Goal: Book appointment/travel/reservation

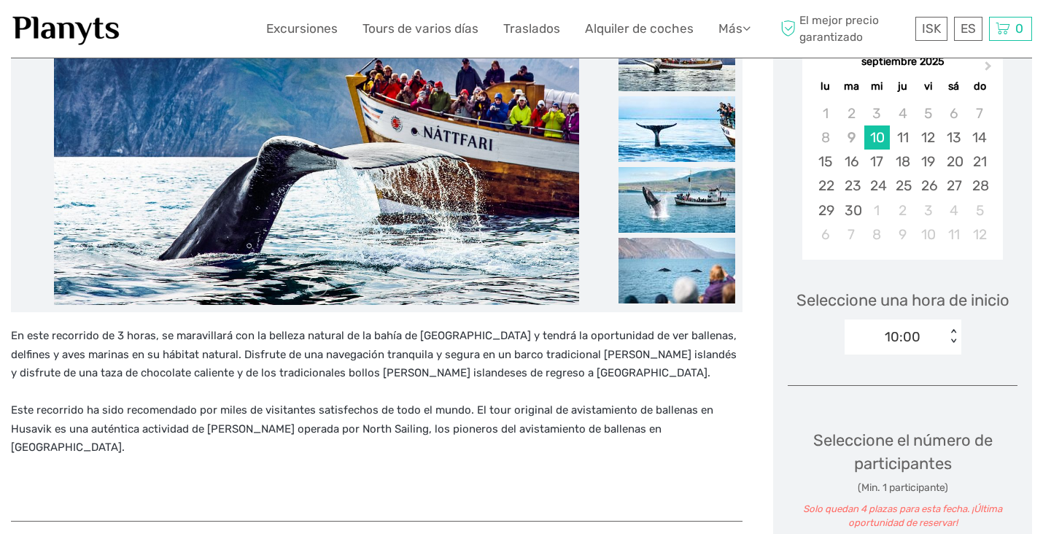
scroll to position [295, 0]
click at [951, 328] on div "< >" at bounding box center [952, 335] width 12 height 15
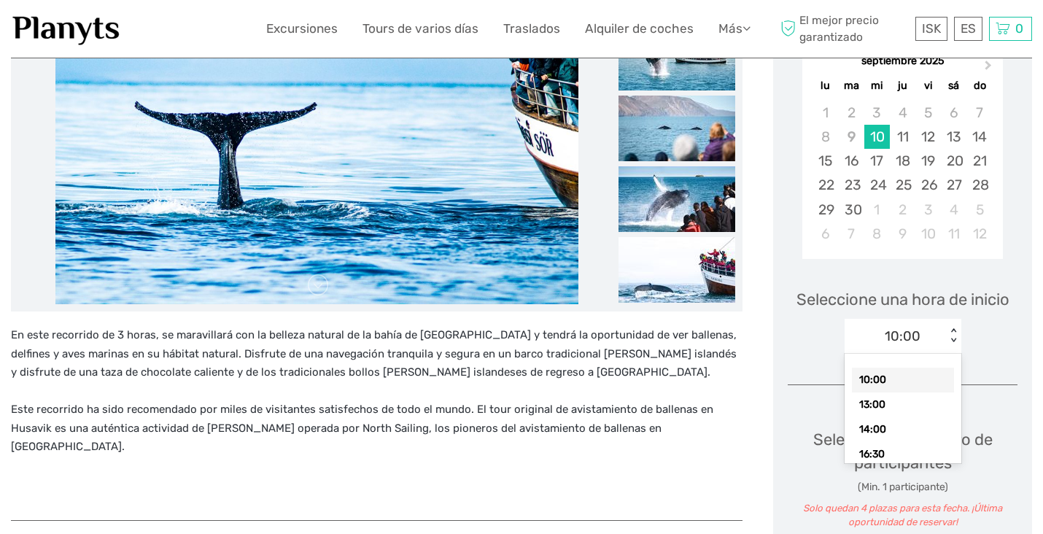
drag, startPoint x: 858, startPoint y: 352, endPoint x: 915, endPoint y: 357, distance: 57.8
click at [915, 368] on div "10:00" at bounding box center [903, 380] width 102 height 25
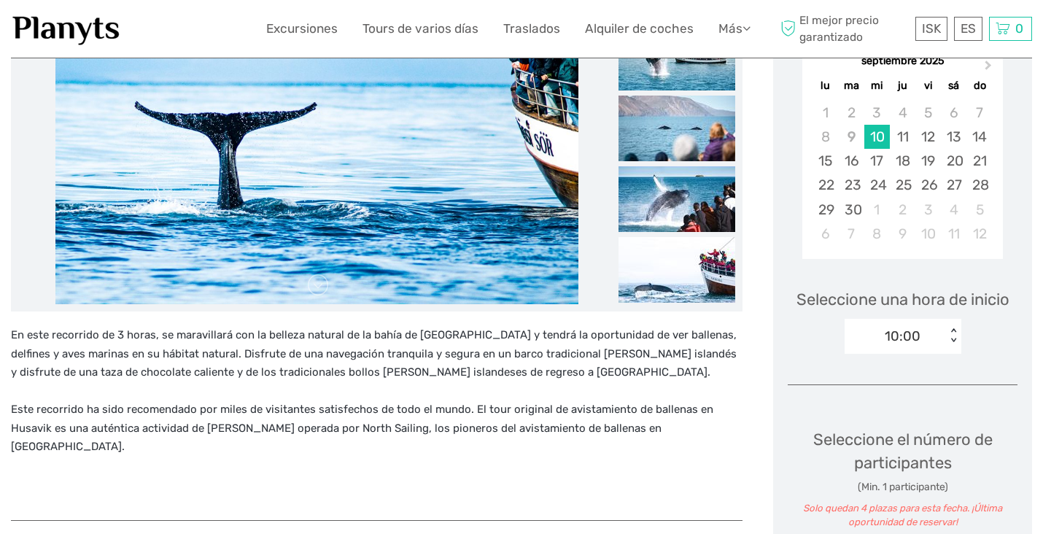
click at [952, 328] on div "< >" at bounding box center [952, 335] width 12 height 15
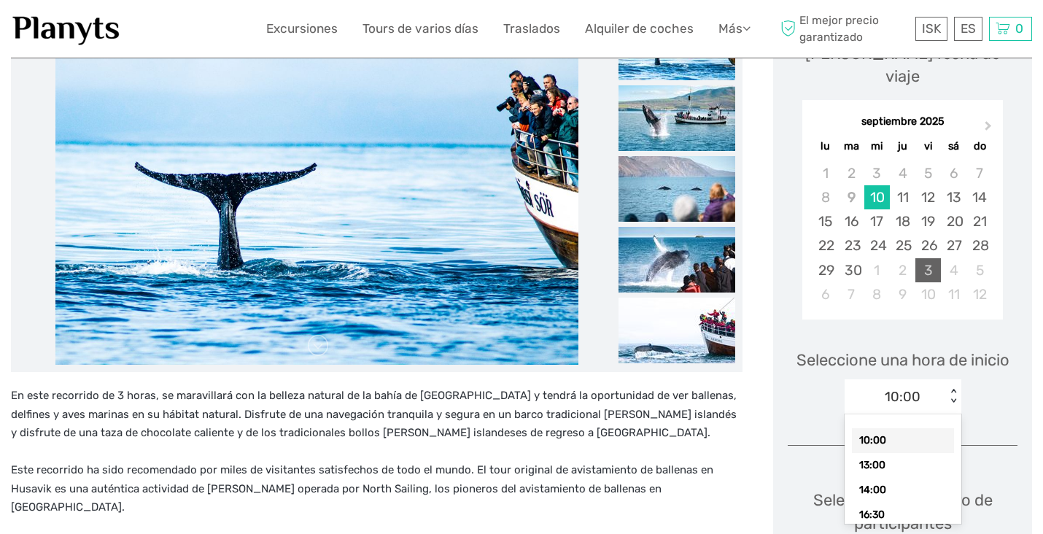
scroll to position [234, 0]
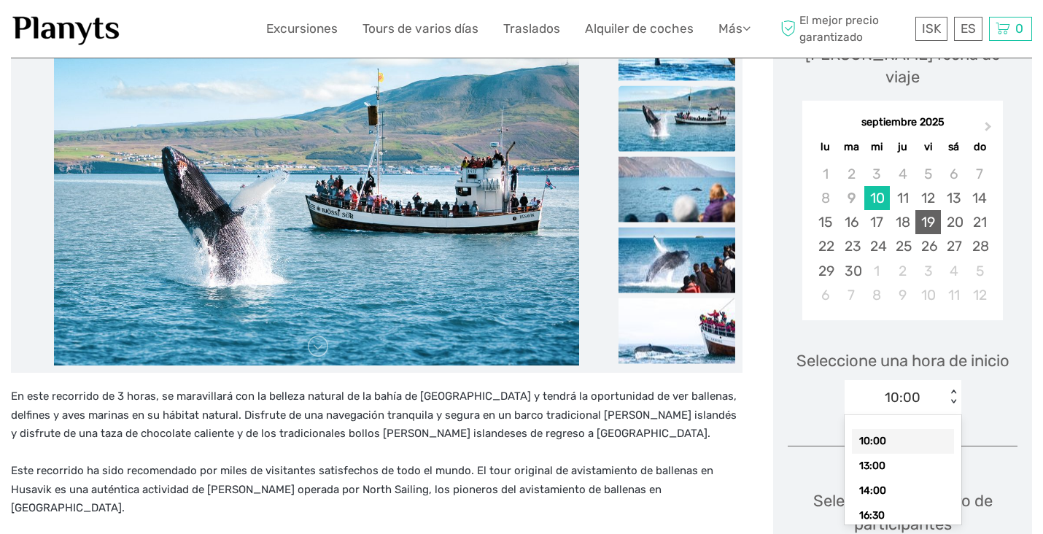
click at [928, 210] on div "19" at bounding box center [928, 222] width 26 height 24
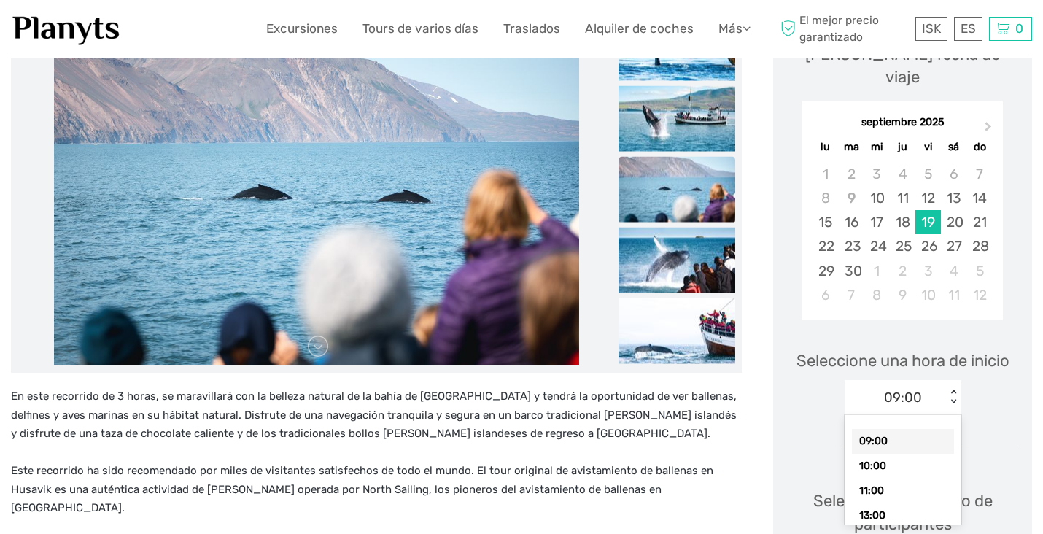
click at [952, 389] on div "< >" at bounding box center [952, 396] width 12 height 15
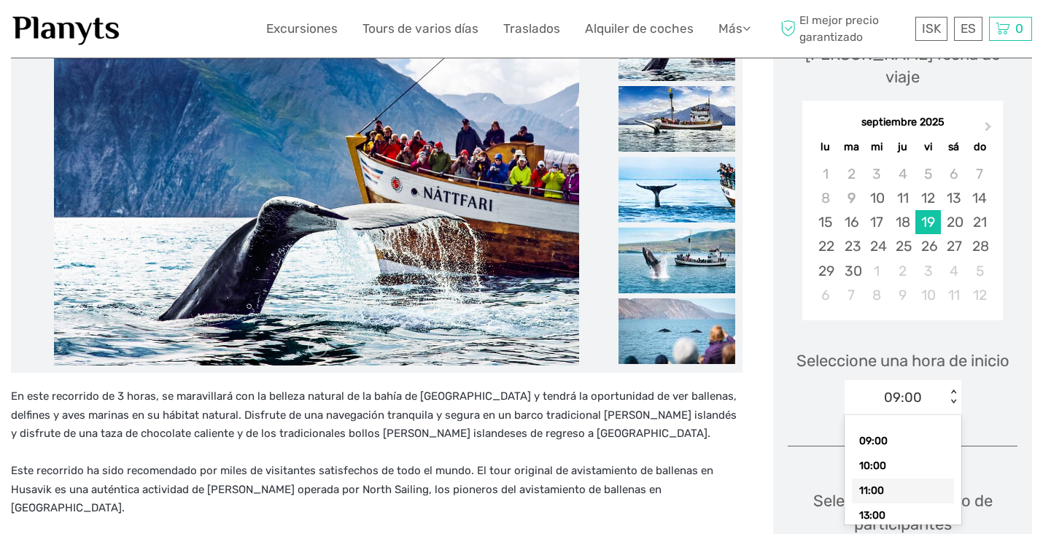
click at [883, 478] on div "11:00" at bounding box center [903, 490] width 102 height 25
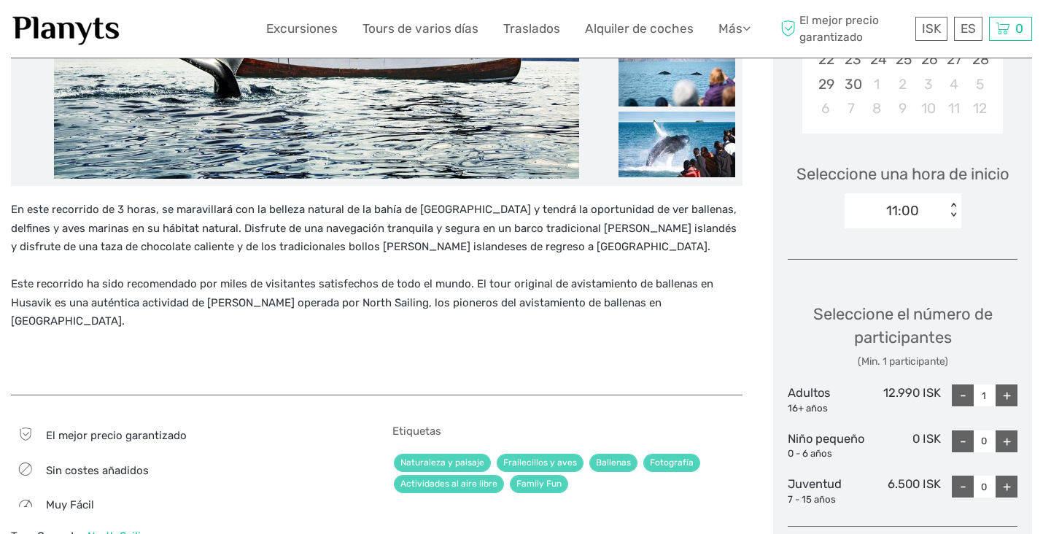
scroll to position [252, 0]
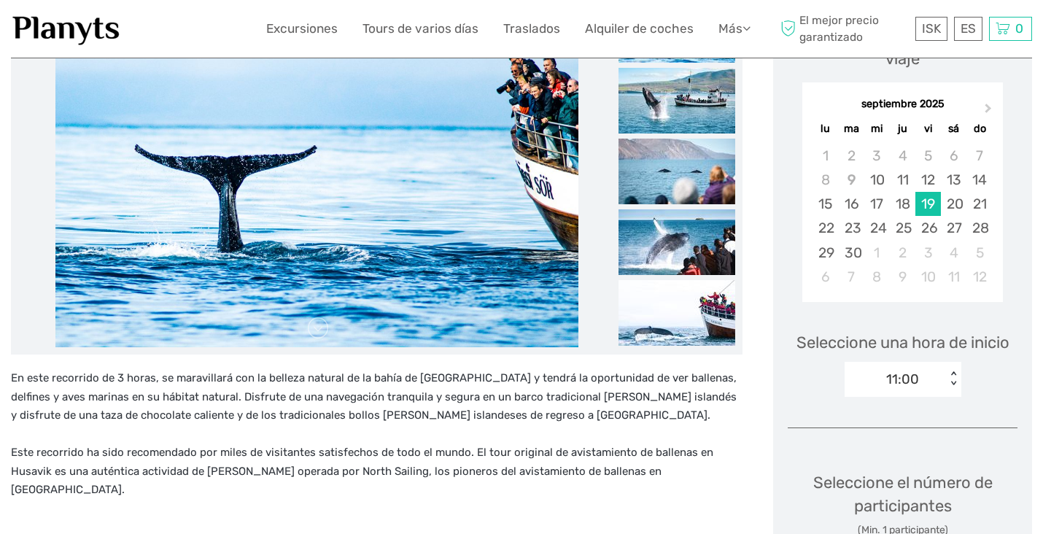
click at [302, 16] on div "ISK ISK € $ £ ES English Español [PERSON_NAME] Excursiones Tours de varios días…" at bounding box center [521, 29] width 510 height 36
click at [300, 26] on link "Excursiones" at bounding box center [301, 28] width 71 height 21
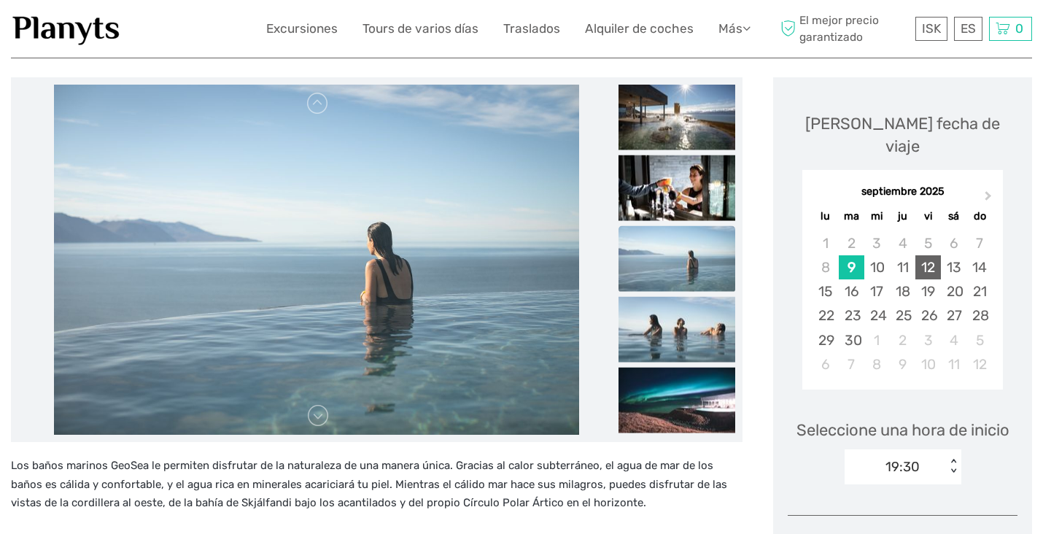
scroll to position [179, 0]
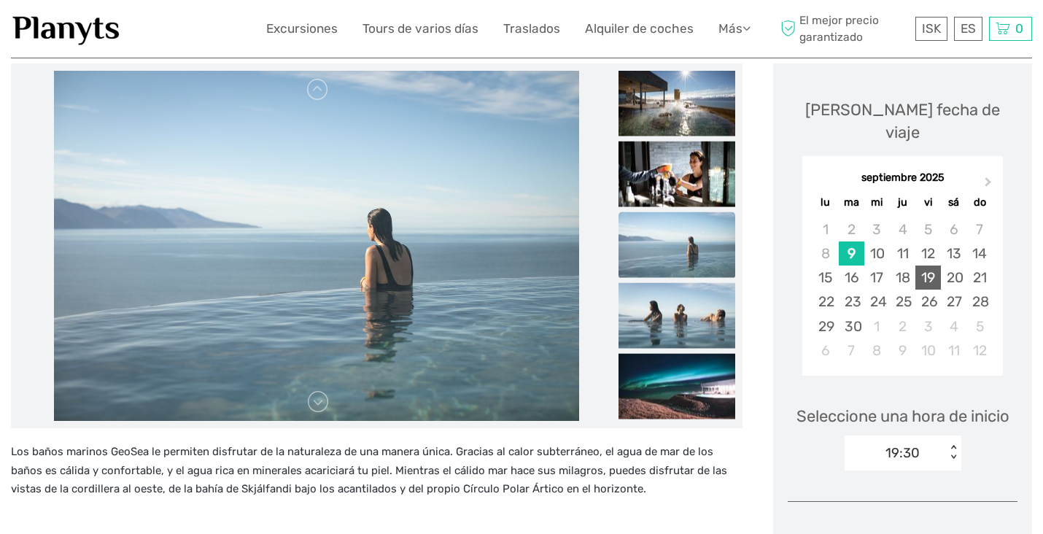
click at [926, 265] on div "19" at bounding box center [928, 277] width 26 height 24
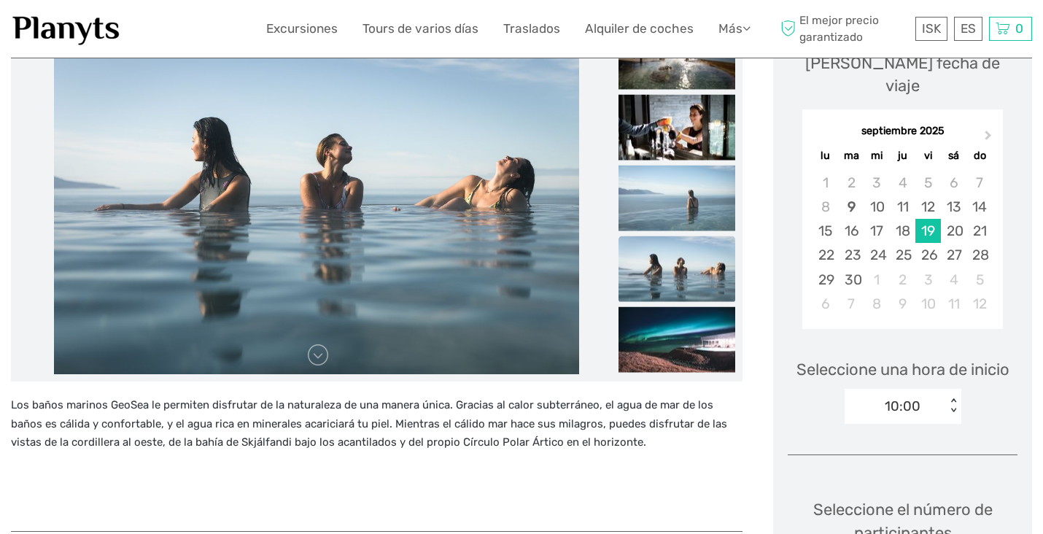
scroll to position [222, 0]
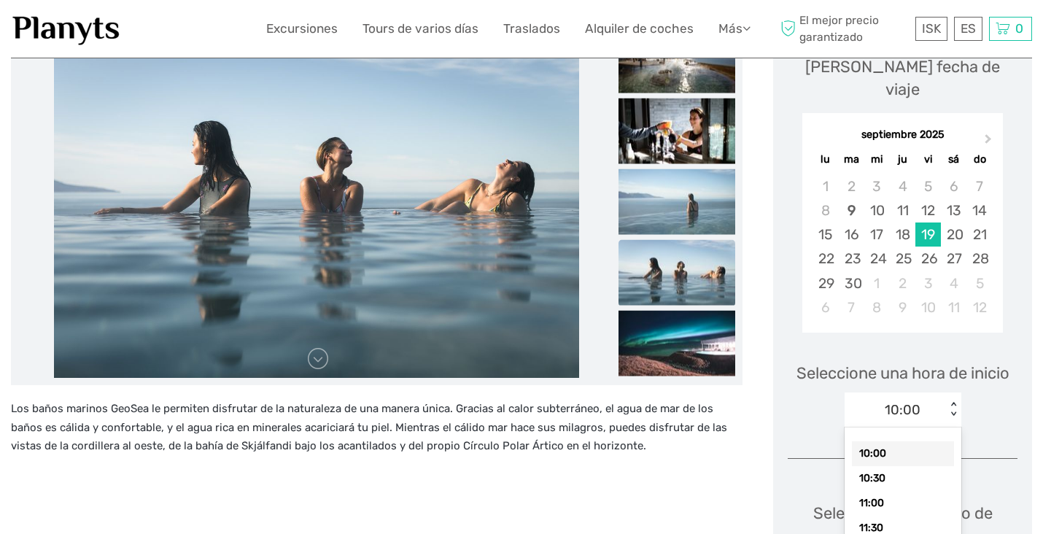
click at [952, 402] on div "< >" at bounding box center [952, 409] width 12 height 15
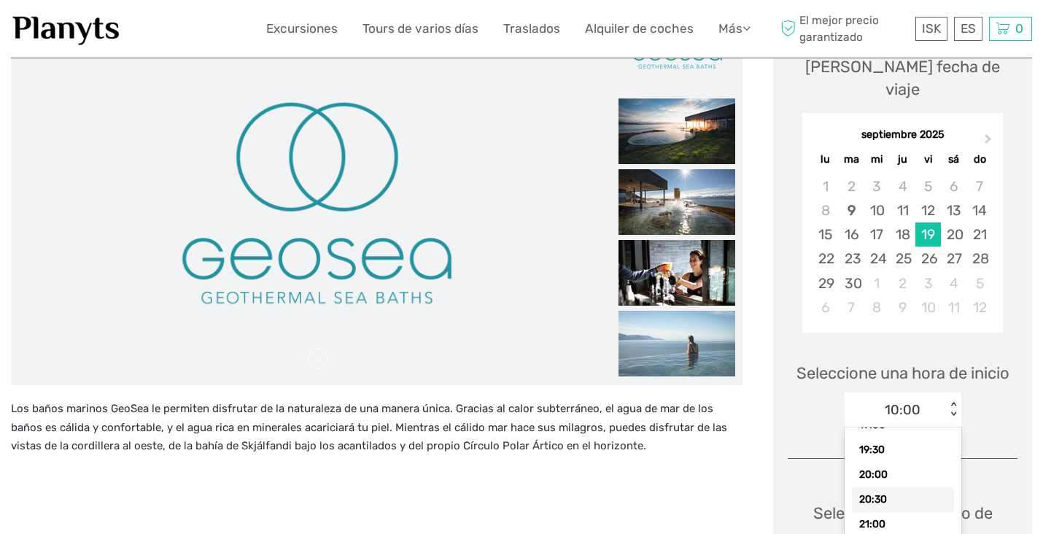
scroll to position [475, 0]
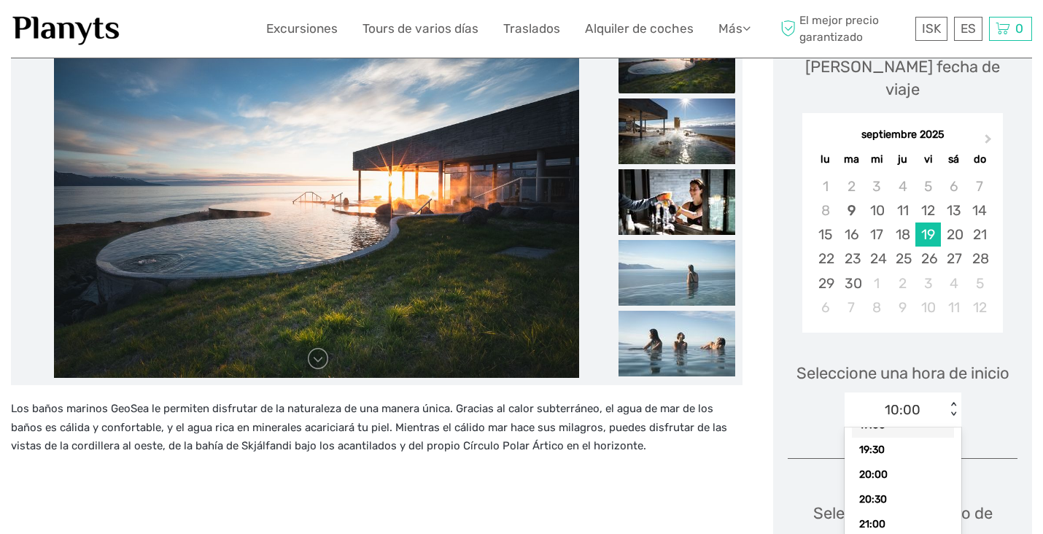
click at [952, 402] on div "< >" at bounding box center [952, 409] width 12 height 15
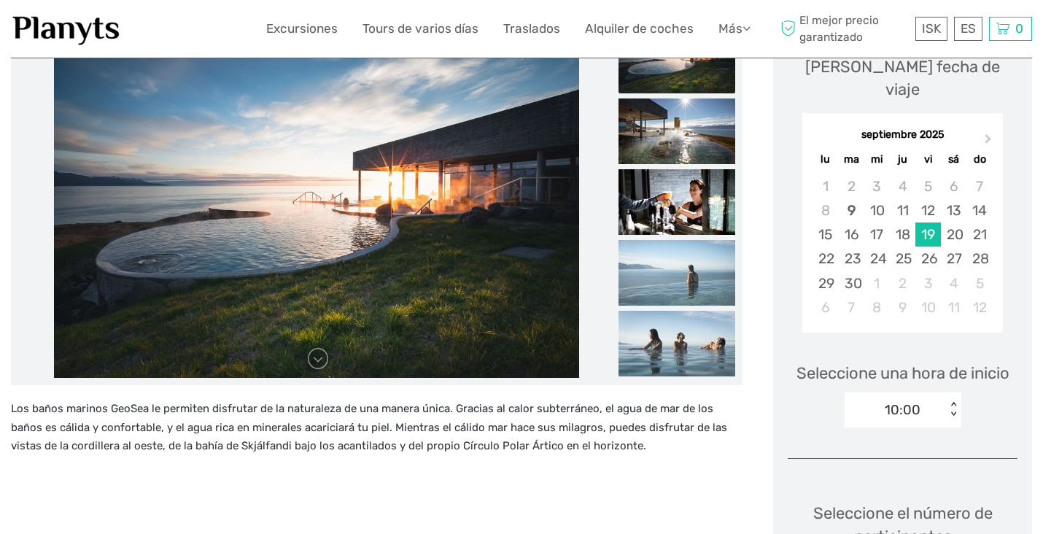
click at [952, 402] on div "< >" at bounding box center [952, 409] width 12 height 15
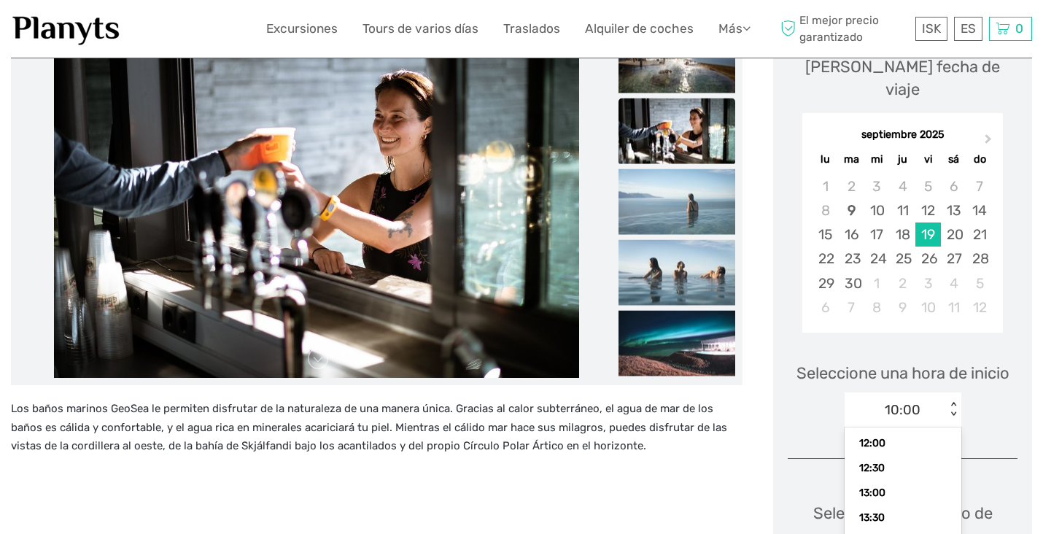
scroll to position [104, 0]
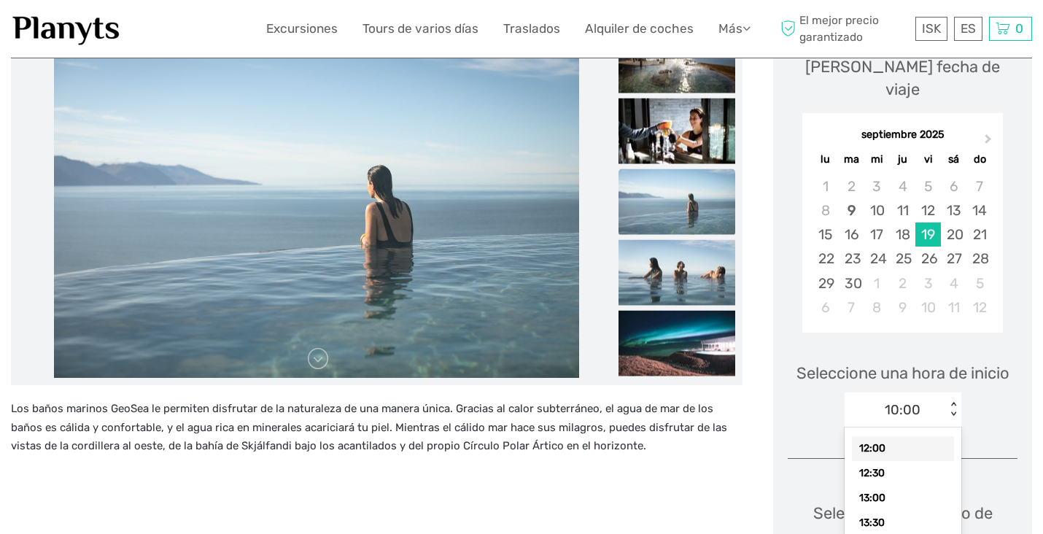
drag, startPoint x: 956, startPoint y: 440, endPoint x: 956, endPoint y: 493, distance: 53.2
click at [956, 494] on div "10:00 10:30 11:00 11:30 12:00 12:30 13:00 13:30 14:00 14:30 15:00 15:30 16:00 1…" at bounding box center [902, 481] width 117 height 109
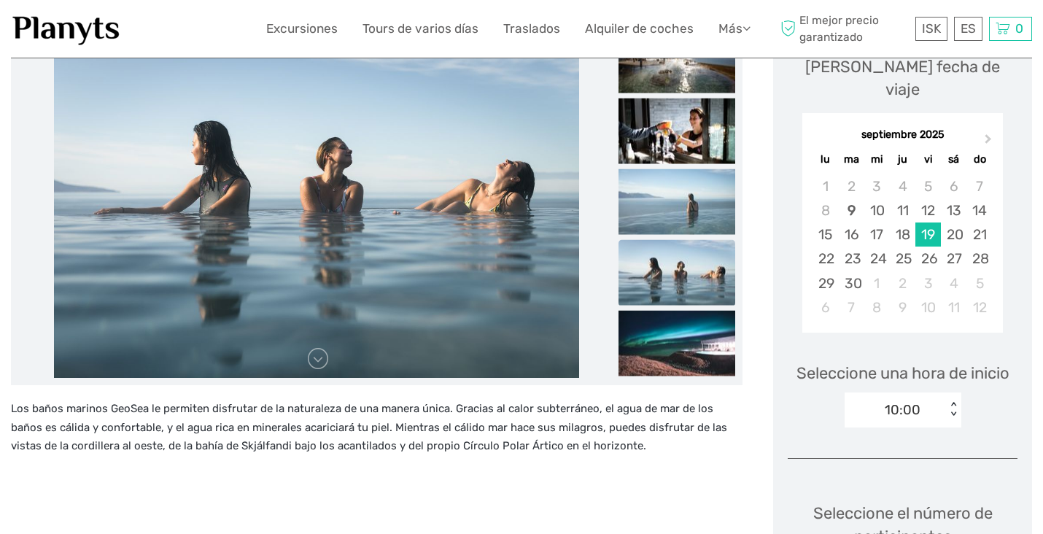
click at [954, 402] on div "< >" at bounding box center [952, 409] width 12 height 15
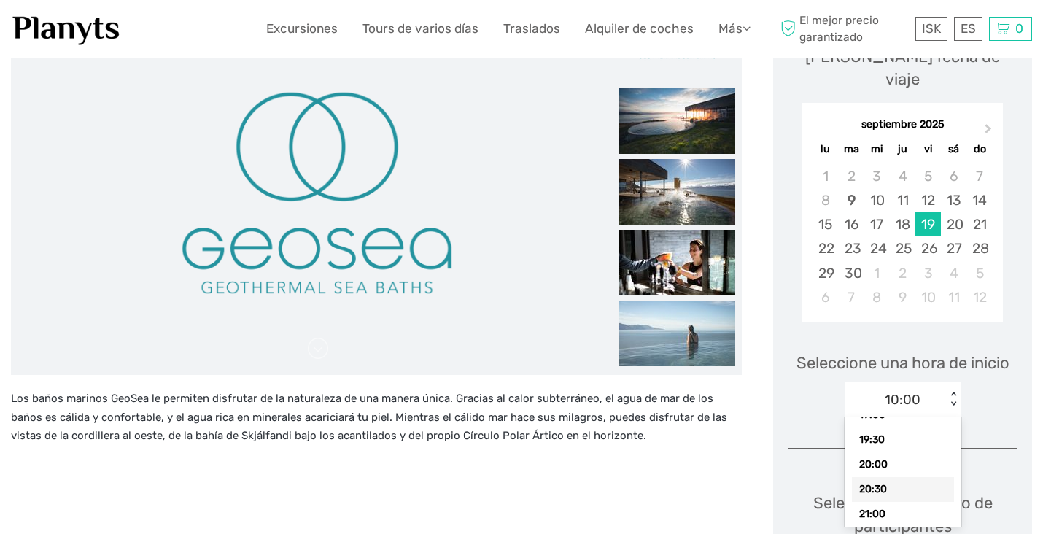
scroll to position [236, 0]
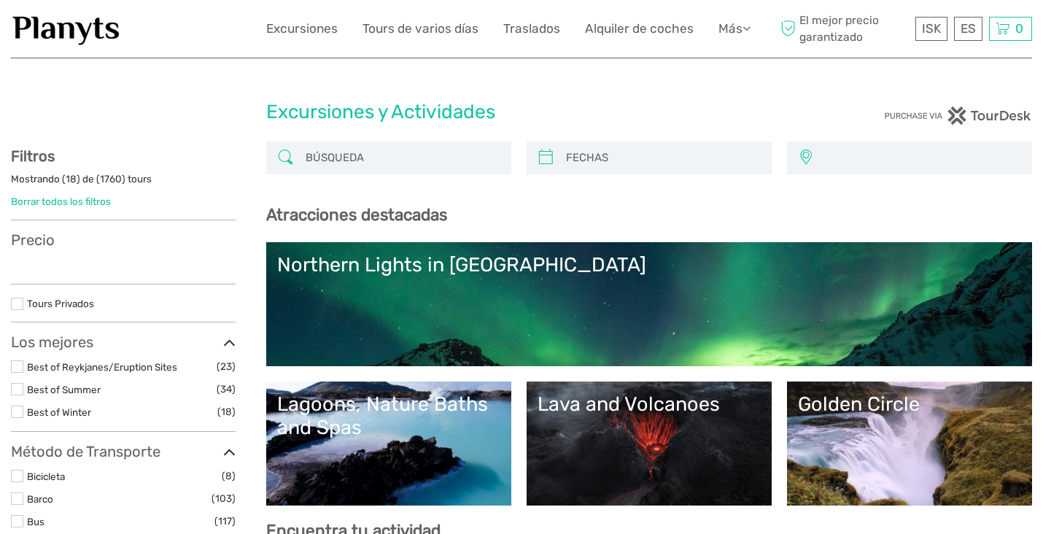
select select
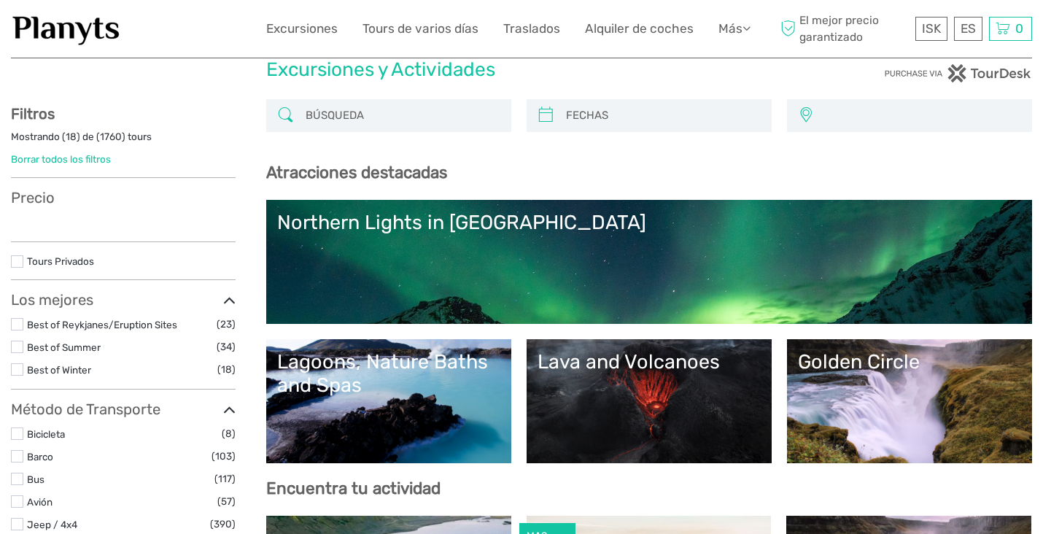
select select
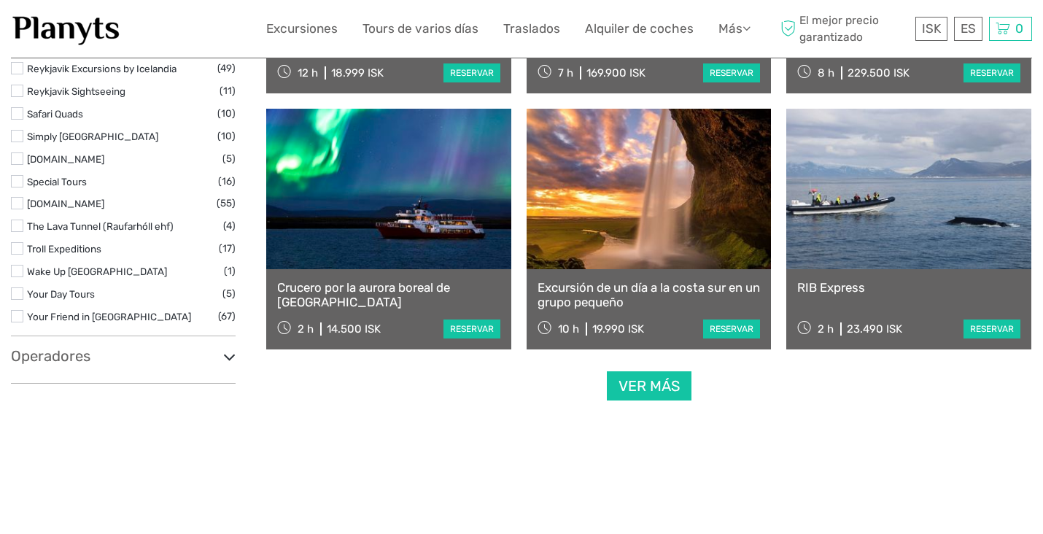
scroll to position [1730, 0]
